Goal: Transaction & Acquisition: Purchase product/service

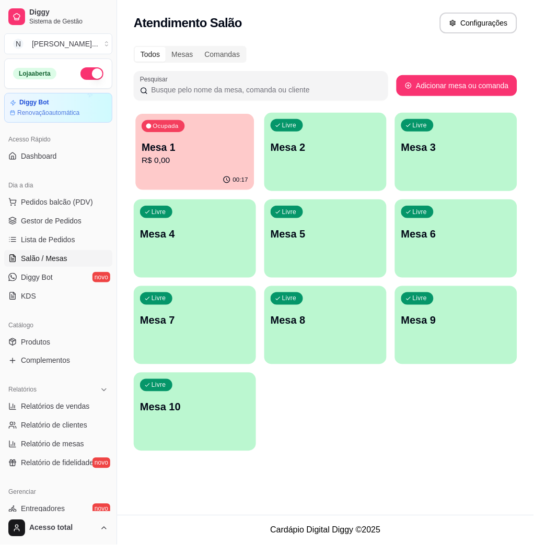
click at [171, 162] on p "R$ 0,00" at bounding box center [194, 161] width 106 height 12
drag, startPoint x: 456, startPoint y: 457, endPoint x: 464, endPoint y: 447, distance: 12.7
click at [458, 457] on div "Todos Mesas Comandas Pesquisar Adicionar mesa ou comanda Ocupada Mesa 1 R$ 0,00…" at bounding box center [325, 252] width 417 height 424
click at [61, 203] on span "Pedidos balcão (PDV)" at bounding box center [57, 202] width 72 height 10
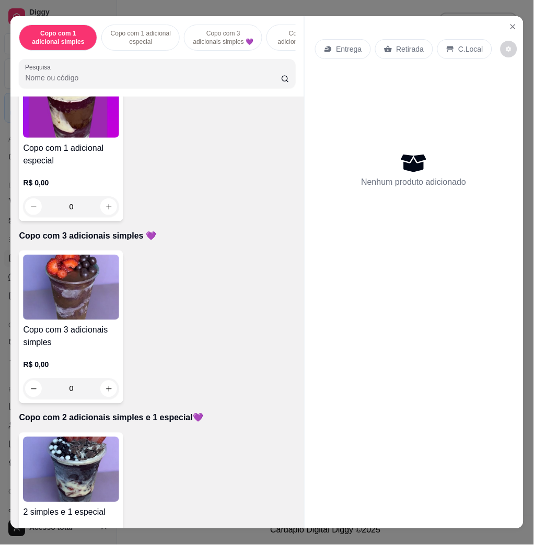
scroll to position [418, 0]
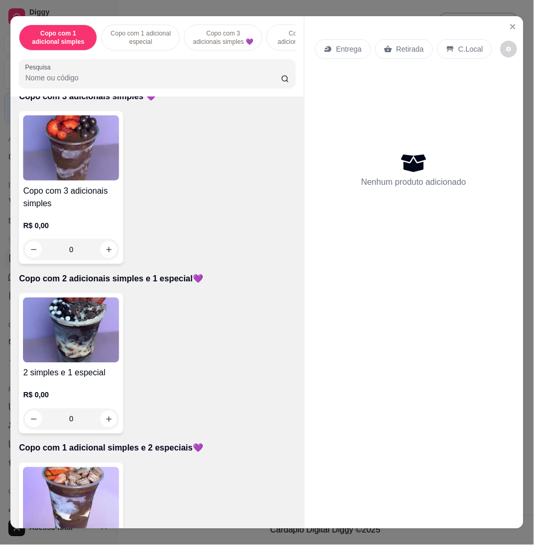
click at [79, 341] on img at bounding box center [71, 330] width 96 height 65
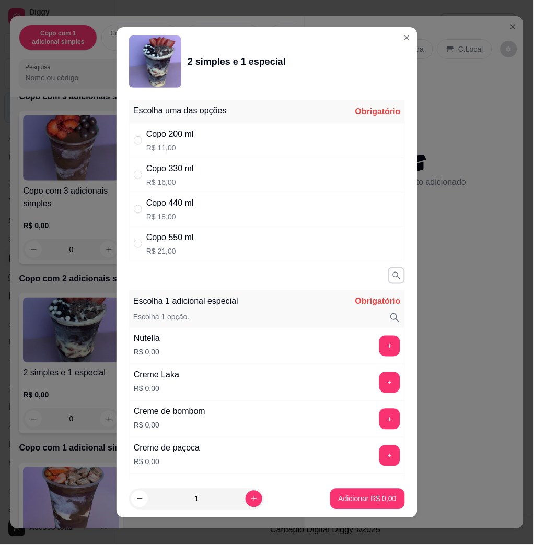
click at [213, 180] on div "Copo 330 ml R$ 16,00" at bounding box center [267, 175] width 276 height 34
radio input "true"
click at [379, 346] on button "+" at bounding box center [389, 346] width 21 height 21
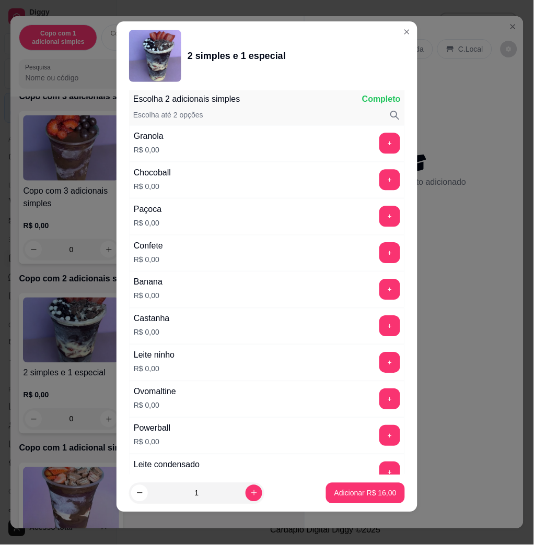
scroll to position [997, 0]
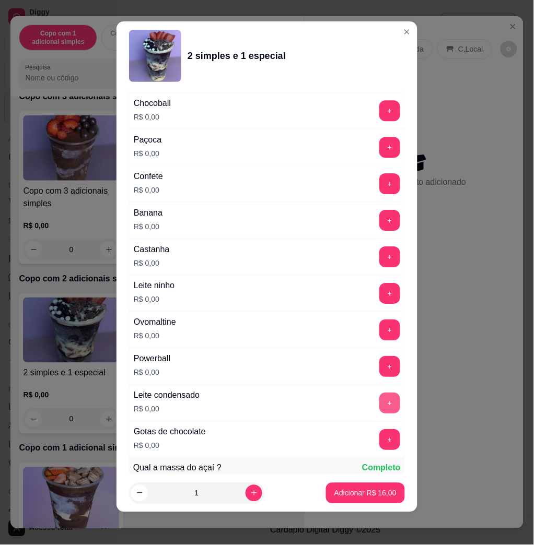
click at [379, 405] on button "+" at bounding box center [389, 403] width 21 height 21
click at [380, 333] on button "+" at bounding box center [390, 330] width 20 height 20
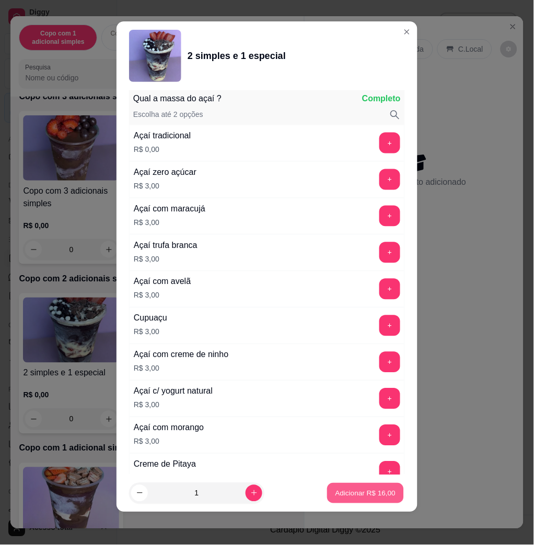
click at [358, 494] on p "Adicionar R$ 16,00" at bounding box center [365, 493] width 61 height 10
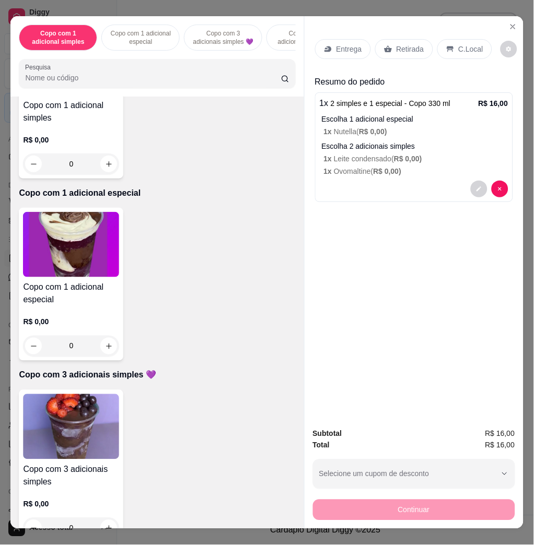
scroll to position [0, 0]
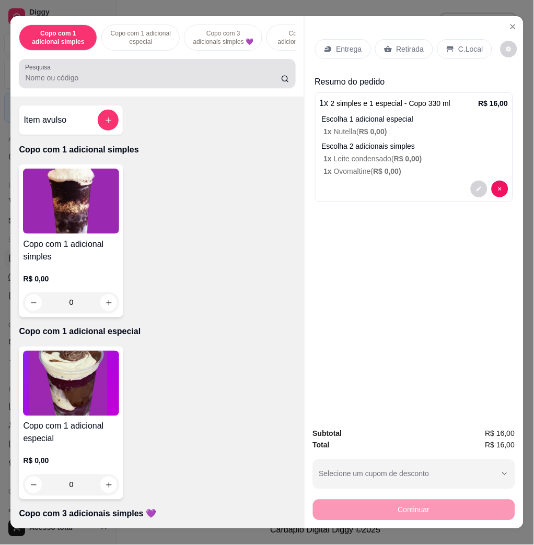
click at [102, 77] on div at bounding box center [157, 73] width 264 height 21
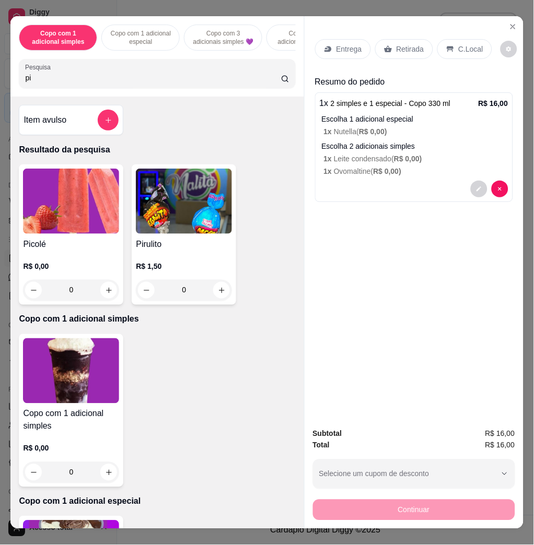
type input "pi"
click at [82, 221] on img at bounding box center [71, 201] width 96 height 65
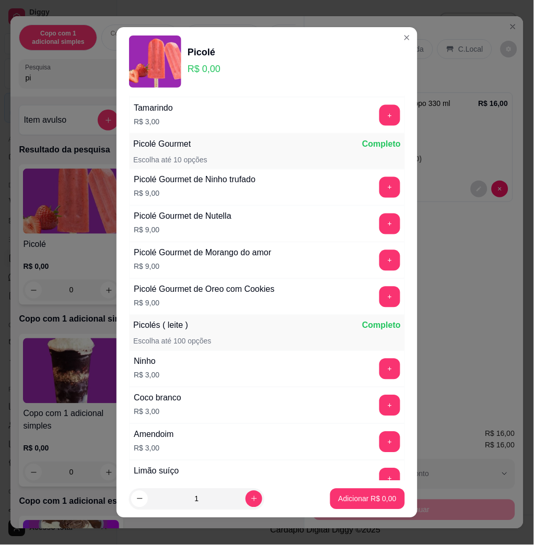
scroll to position [487, 0]
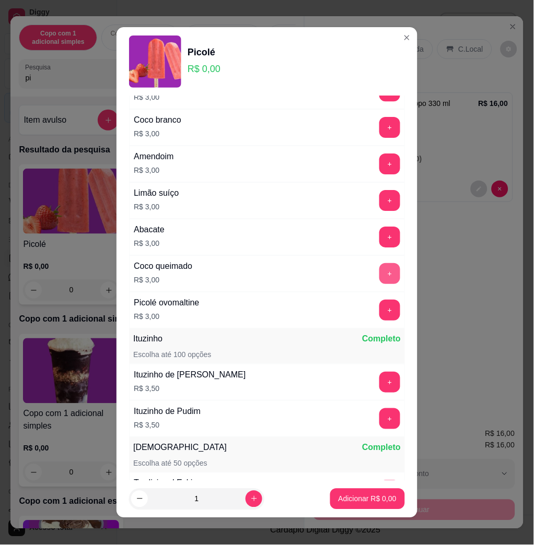
click at [379, 274] on button "+" at bounding box center [389, 273] width 21 height 21
click at [364, 495] on p "Adicionar R$ 3,00" at bounding box center [367, 499] width 58 height 10
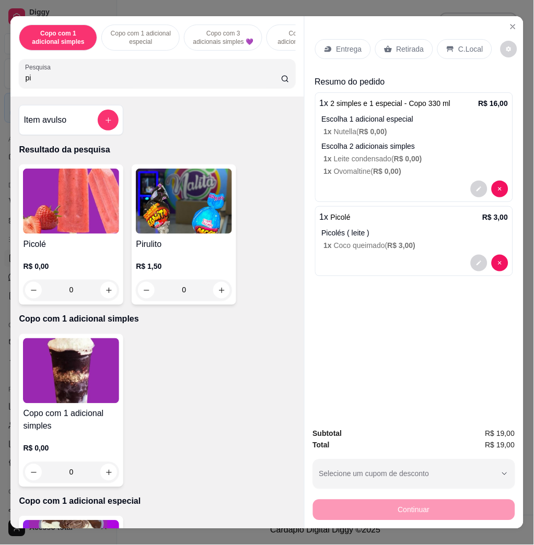
drag, startPoint x: 333, startPoint y: 31, endPoint x: 335, endPoint y: 40, distance: 8.6
click at [335, 38] on div "Entrega Retirada C.Local" at bounding box center [414, 49] width 198 height 37
click at [336, 44] on p "Entrega" at bounding box center [349, 49] width 26 height 10
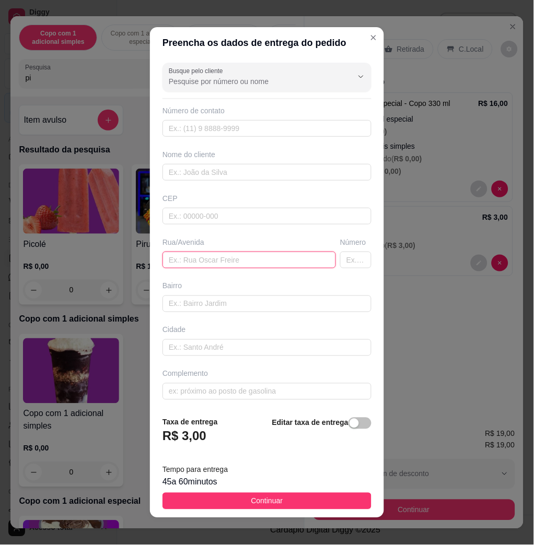
click at [241, 262] on input "text" at bounding box center [248, 260] width 173 height 17
type input "[STREET_ADDRESS]"
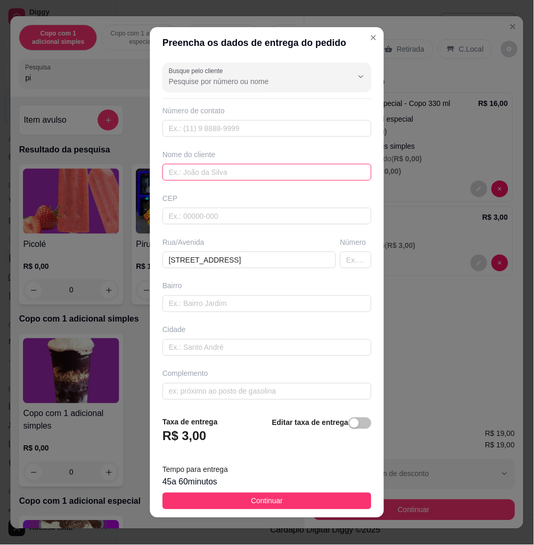
click at [276, 170] on input "text" at bounding box center [266, 172] width 209 height 17
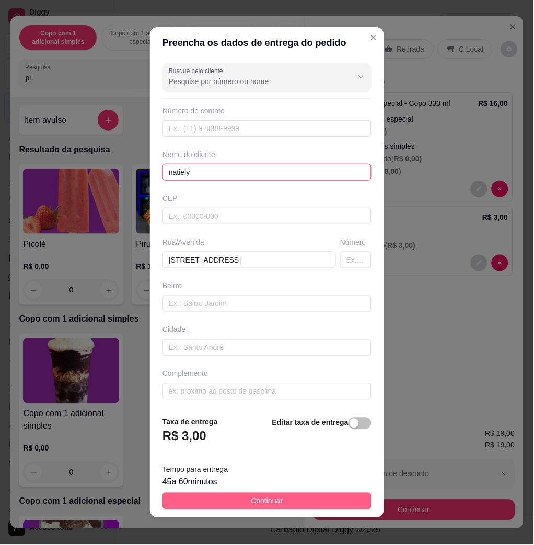
type input "natiely"
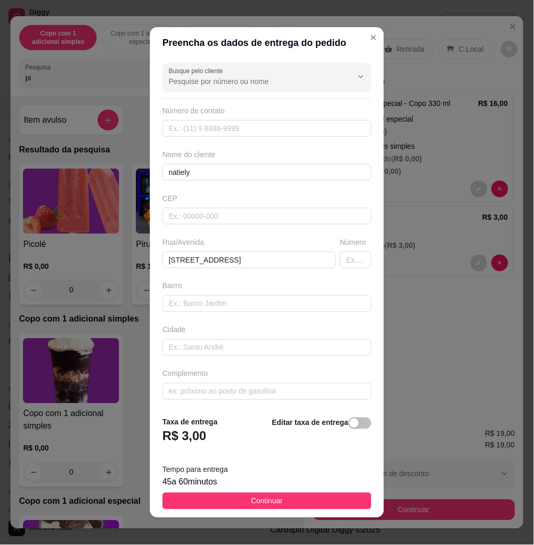
drag, startPoint x: 345, startPoint y: 501, endPoint x: 423, endPoint y: 498, distance: 78.4
click at [343, 502] on button "Continuar" at bounding box center [266, 501] width 209 height 17
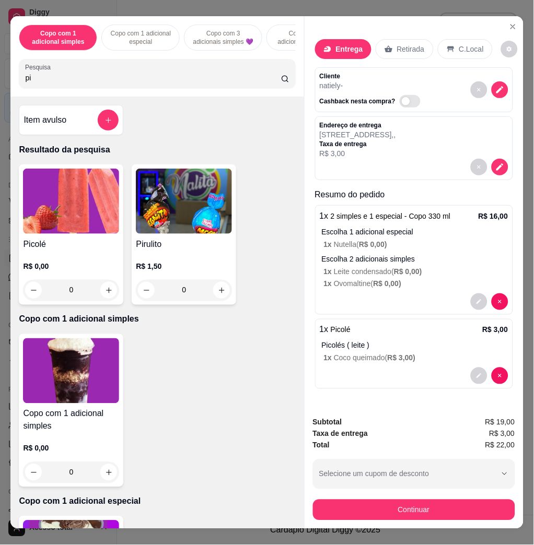
click at [455, 504] on button "Continuar" at bounding box center [414, 510] width 202 height 21
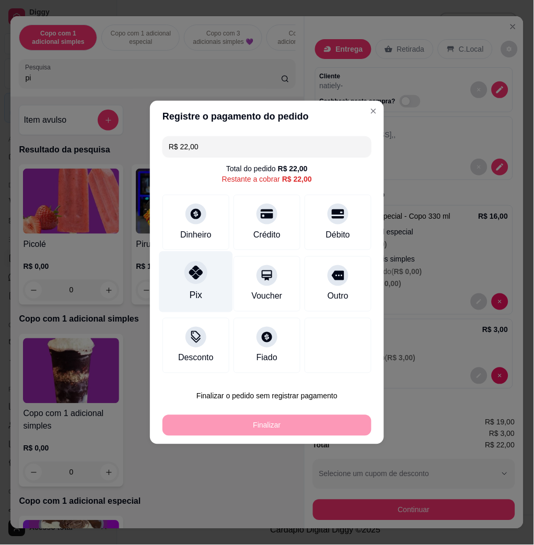
click at [214, 292] on div "Pix" at bounding box center [196, 282] width 74 height 61
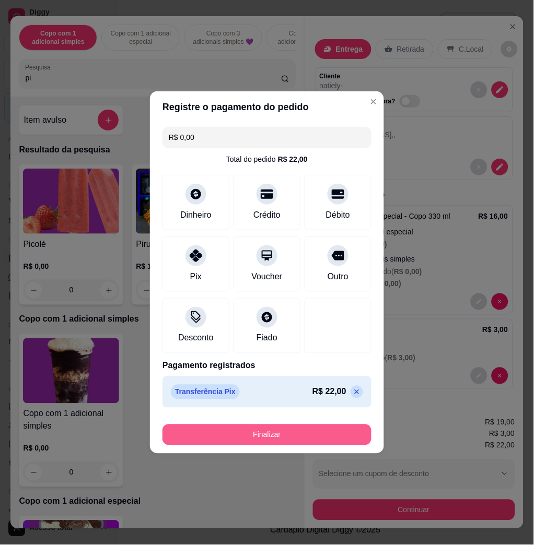
click at [335, 431] on button "Finalizar" at bounding box center [266, 434] width 209 height 21
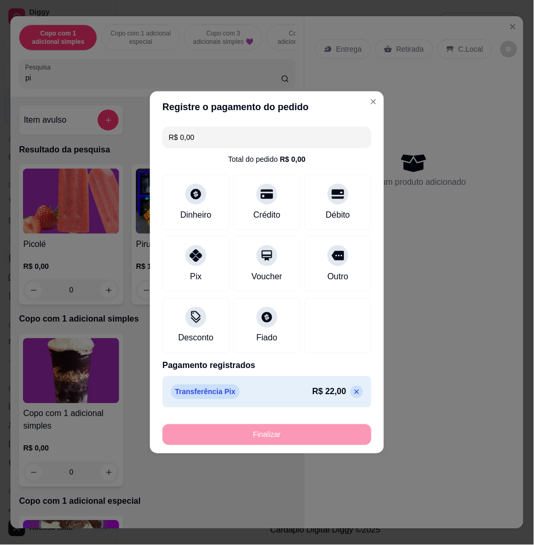
type input "-R$ 22,00"
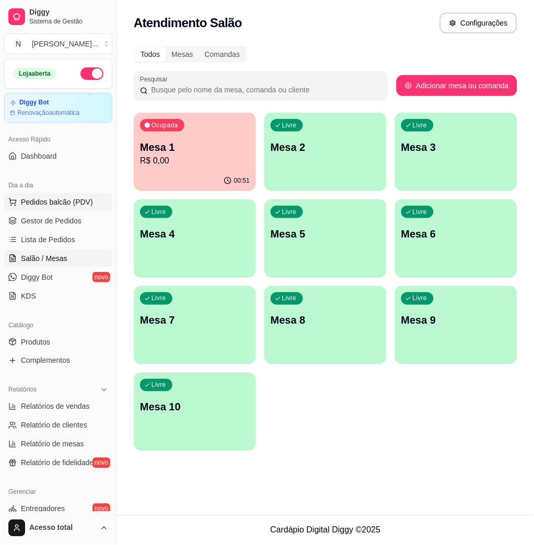
click at [54, 203] on span "Pedidos balcão (PDV)" at bounding box center [57, 202] width 72 height 10
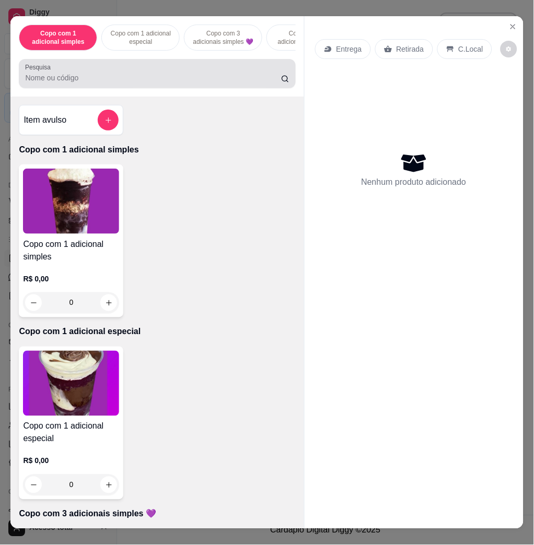
click at [111, 76] on div at bounding box center [157, 73] width 264 height 21
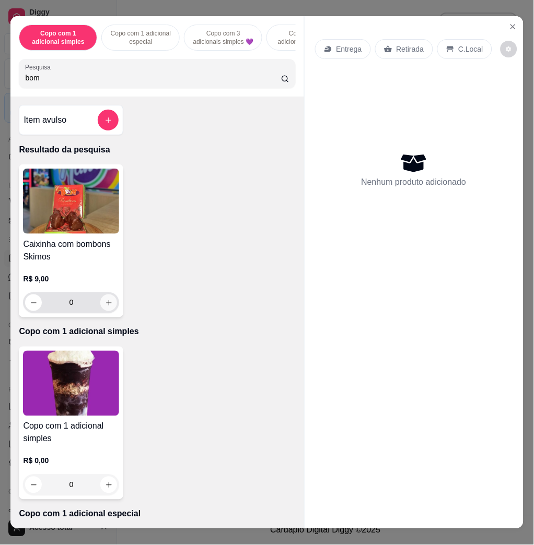
type input "bom"
click at [107, 310] on button "increase-product-quantity" at bounding box center [108, 302] width 17 height 17
type input "1"
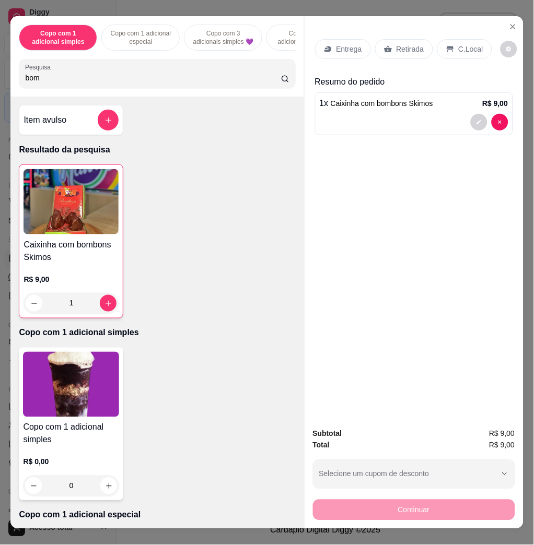
click at [458, 44] on p "C.Local" at bounding box center [470, 49] width 25 height 10
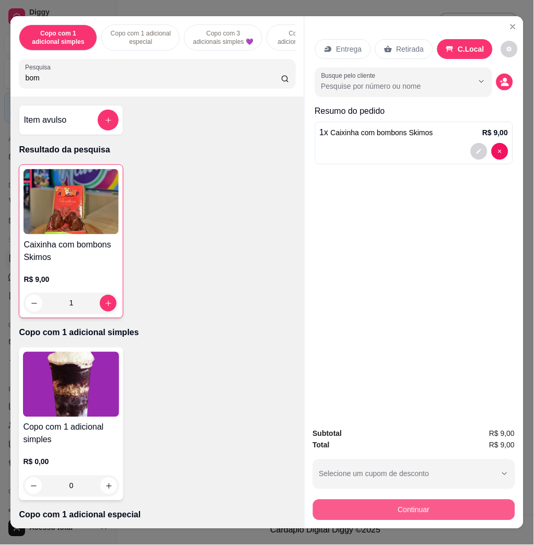
click at [393, 505] on button "Continuar" at bounding box center [414, 510] width 202 height 21
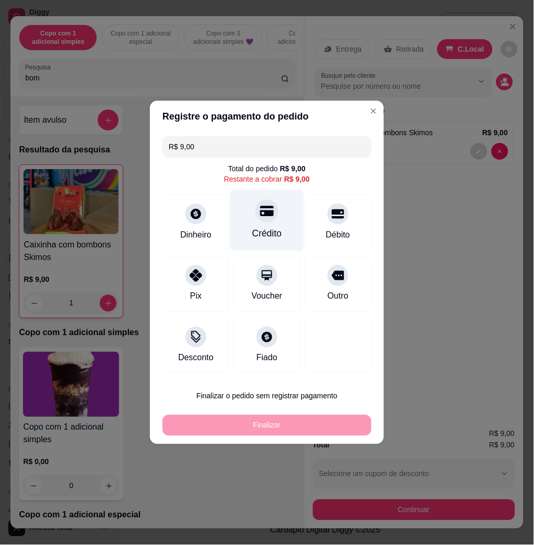
click at [270, 225] on div "Crédito" at bounding box center [267, 220] width 74 height 61
type input "R$ 0,00"
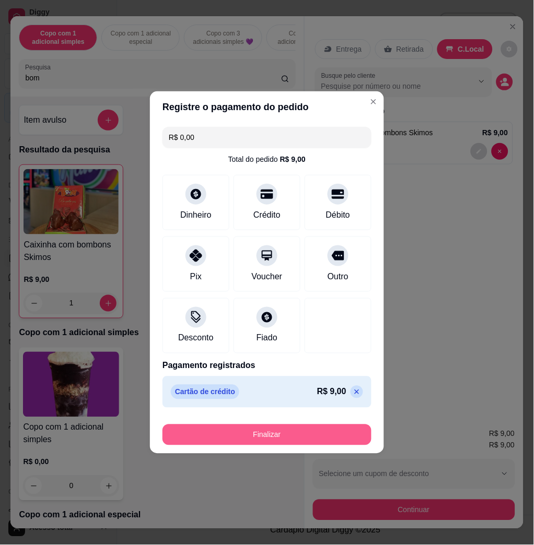
click at [325, 438] on button "Finalizar" at bounding box center [266, 434] width 209 height 21
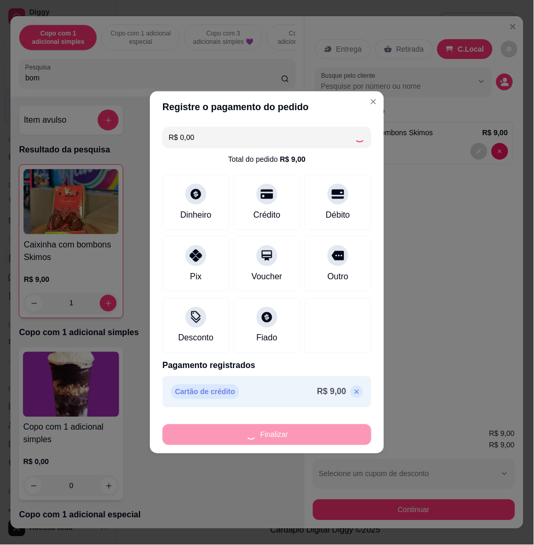
type input "0"
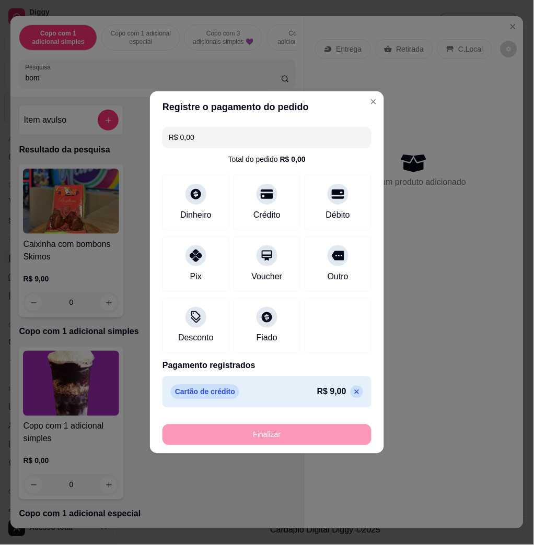
type input "-R$ 9,00"
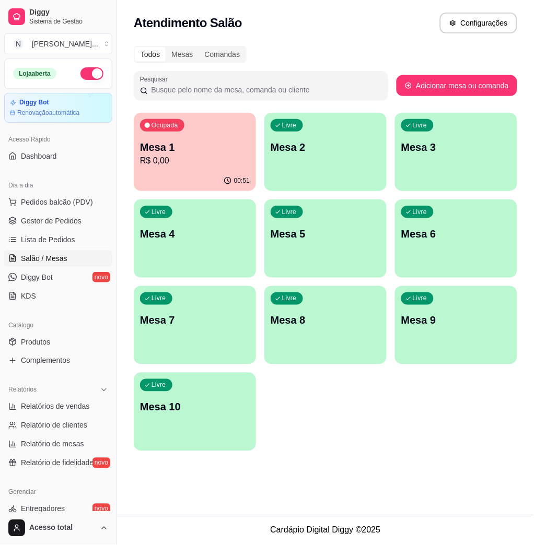
click at [240, 153] on div "Mesa 1 R$ 0,00" at bounding box center [195, 153] width 110 height 27
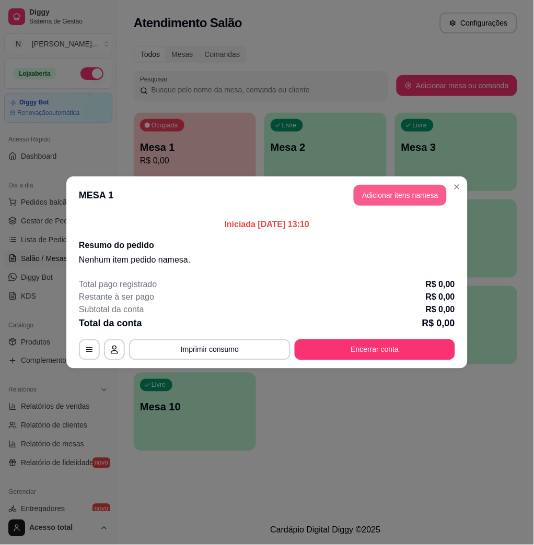
click at [405, 196] on button "Adicionar itens na mesa" at bounding box center [399, 195] width 93 height 21
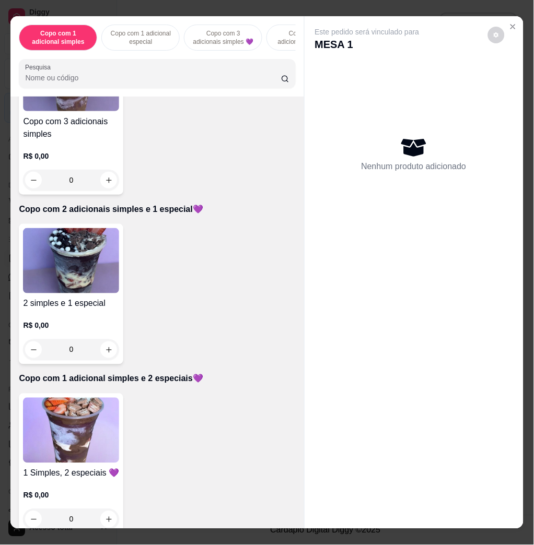
scroll to position [556, 0]
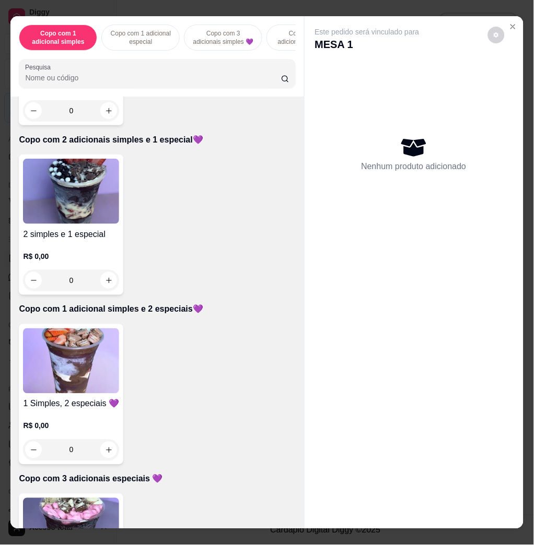
click at [72, 205] on img at bounding box center [71, 191] width 96 height 65
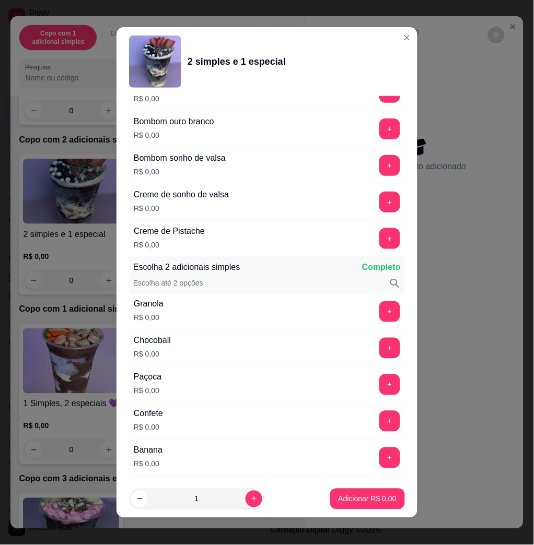
scroll to position [905, 0]
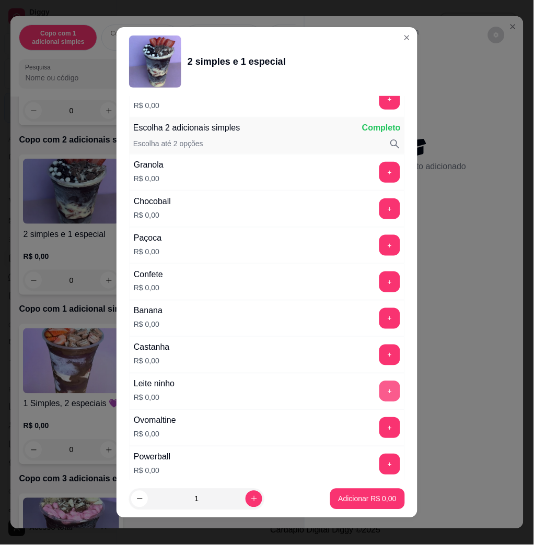
click at [379, 386] on button "+" at bounding box center [389, 391] width 21 height 21
click at [379, 359] on button "+" at bounding box center [389, 355] width 21 height 21
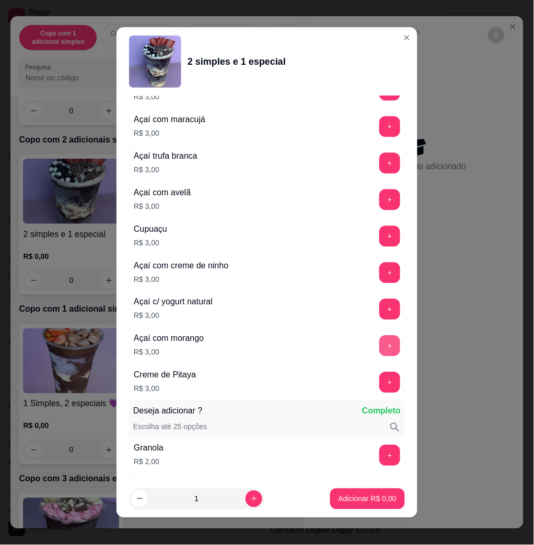
scroll to position [1670, 0]
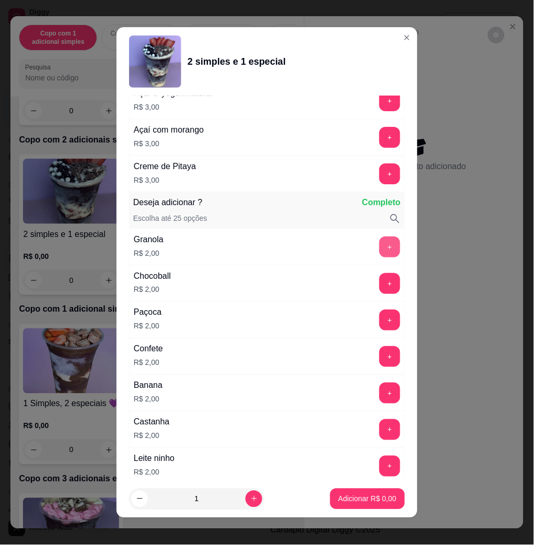
click at [379, 250] on button "+" at bounding box center [389, 246] width 21 height 21
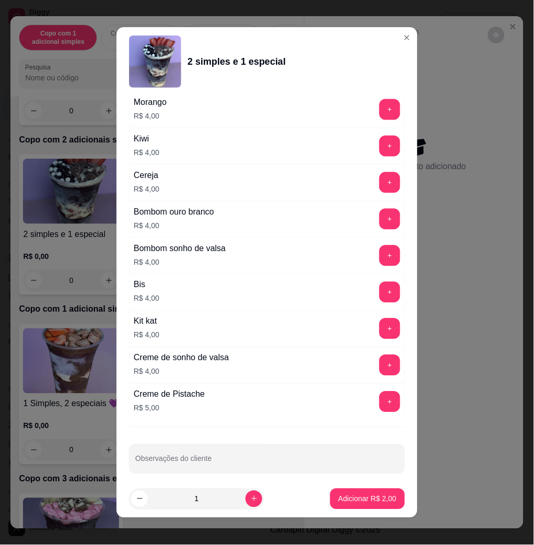
scroll to position [2588, 0]
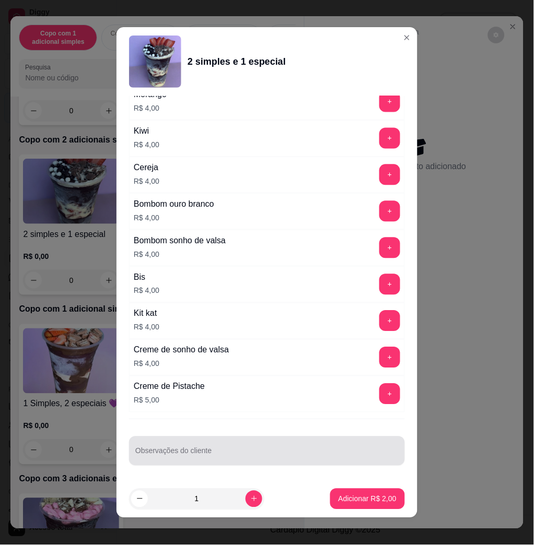
click at [228, 442] on div at bounding box center [266, 451] width 263 height 21
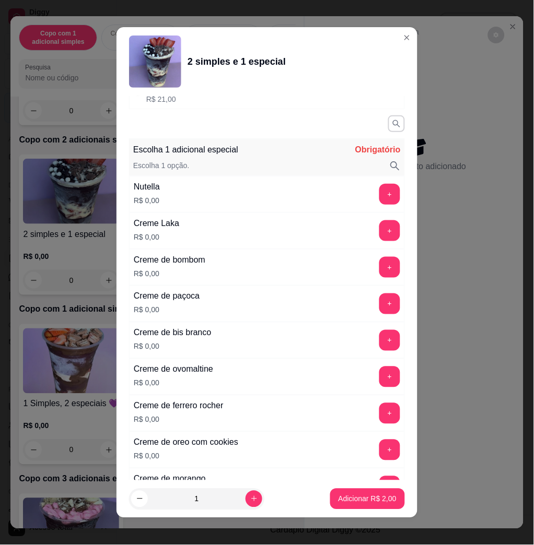
scroll to position [0, 0]
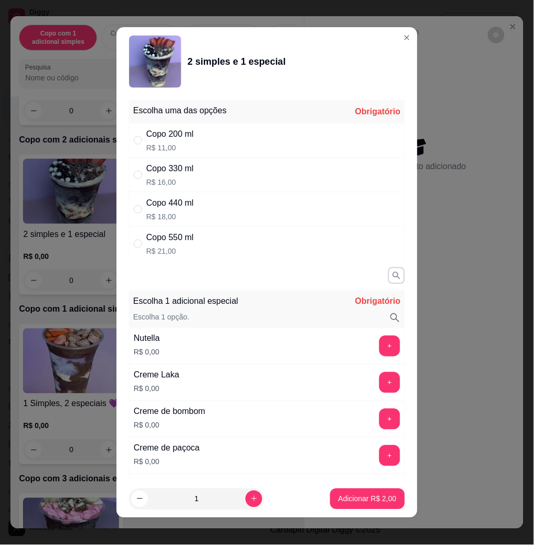
type input "comer e chantily"
click at [218, 243] on div "Copo 550 ml R$ 21,00" at bounding box center [267, 244] width 276 height 34
radio input "true"
click at [380, 342] on button "+" at bounding box center [390, 346] width 20 height 20
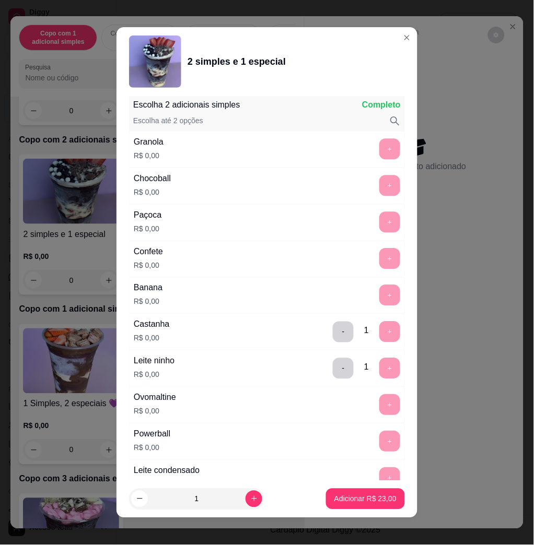
scroll to position [6, 0]
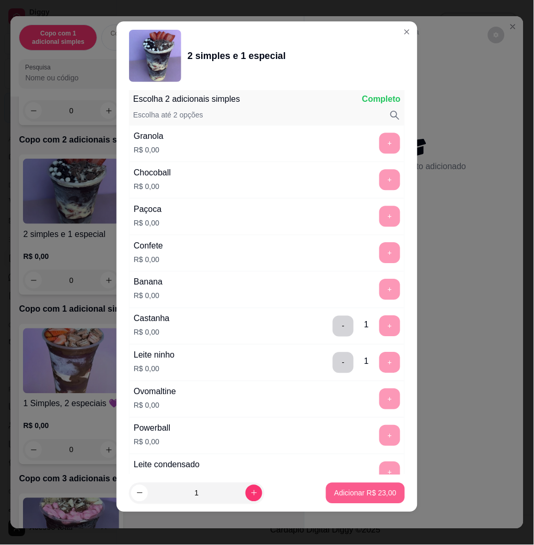
click at [363, 499] on button "Adicionar R$ 23,00" at bounding box center [365, 493] width 79 height 21
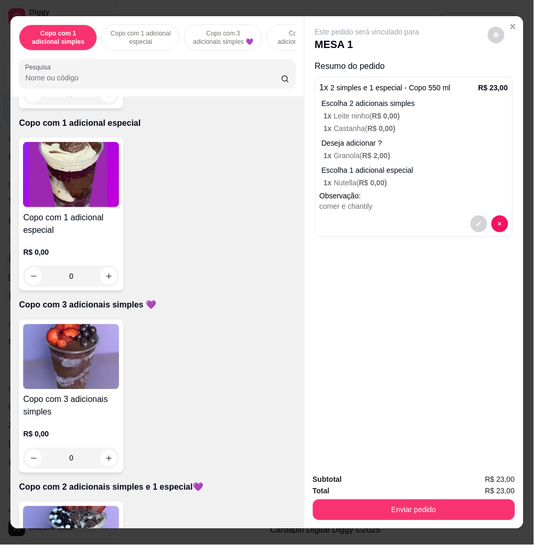
scroll to position [0, 0]
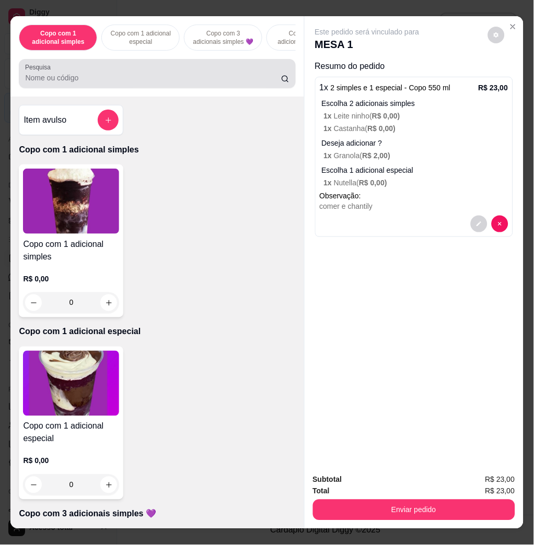
click at [89, 78] on input "Pesquisa" at bounding box center [153, 78] width 256 height 10
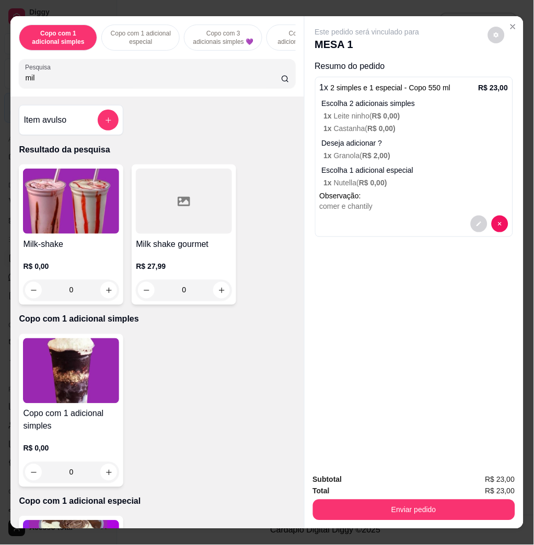
type input "mil"
click at [89, 234] on img at bounding box center [71, 201] width 96 height 65
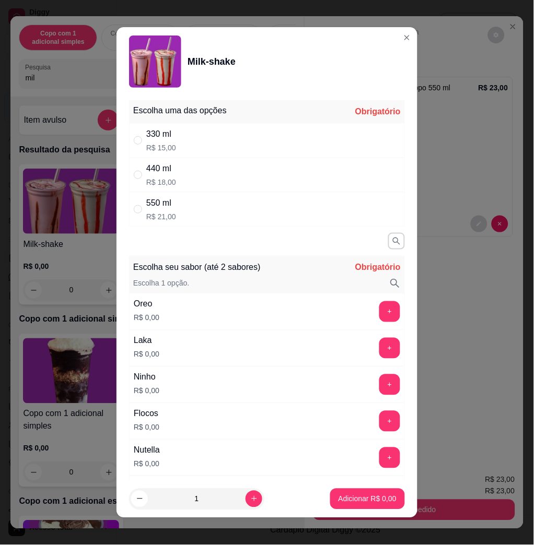
drag, startPoint x: 245, startPoint y: 202, endPoint x: 242, endPoint y: 208, distance: 7.0
click at [244, 201] on div "550 ml R$ 21,00" at bounding box center [267, 209] width 276 height 34
radio input "true"
click at [379, 352] on button "+" at bounding box center [389, 348] width 21 height 21
click at [352, 499] on p "Adicionar R$ 21,00" at bounding box center [365, 499] width 62 height 10
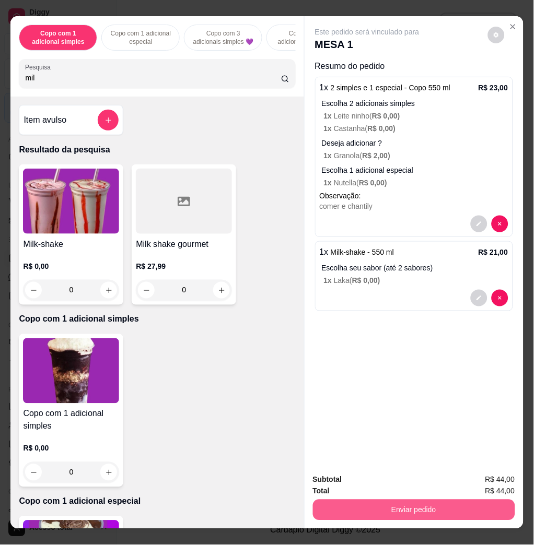
click at [394, 504] on button "Enviar pedido" at bounding box center [414, 510] width 202 height 21
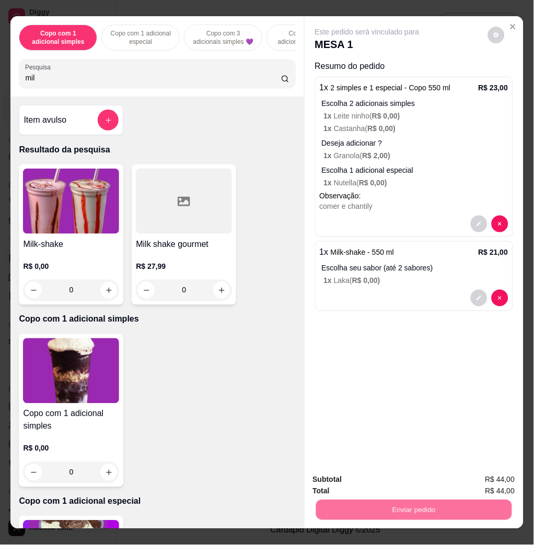
click at [483, 476] on button "Enviar pedido" at bounding box center [486, 479] width 59 height 20
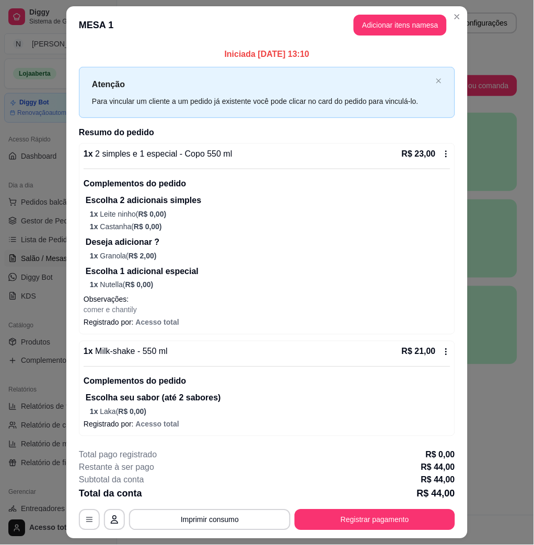
click at [323, 404] on p "Escolha seu sabor (até 2 sabores)" at bounding box center [268, 398] width 364 height 13
